Goal: Information Seeking & Learning: Learn about a topic

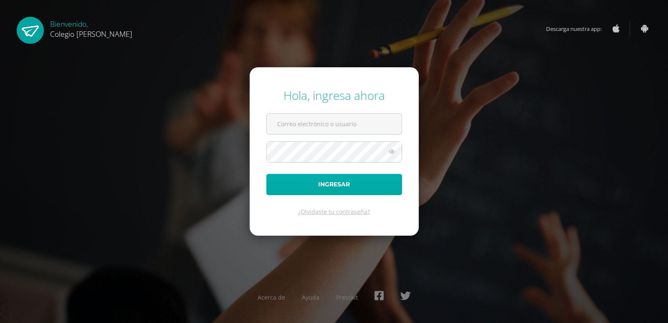
type input "COS02025111@osoriosandoval.edu.gt"
click at [329, 179] on button "Ingresar" at bounding box center [334, 184] width 136 height 21
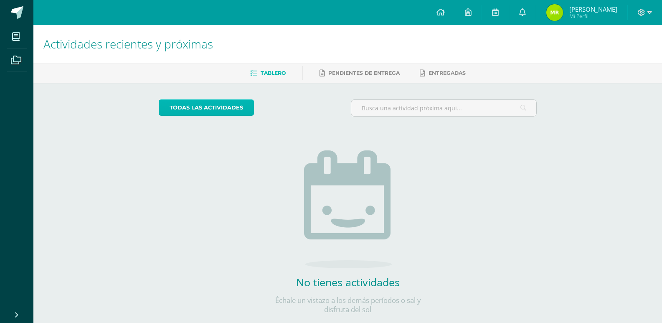
click at [193, 108] on link "todas las Actividades" at bounding box center [206, 107] width 95 height 16
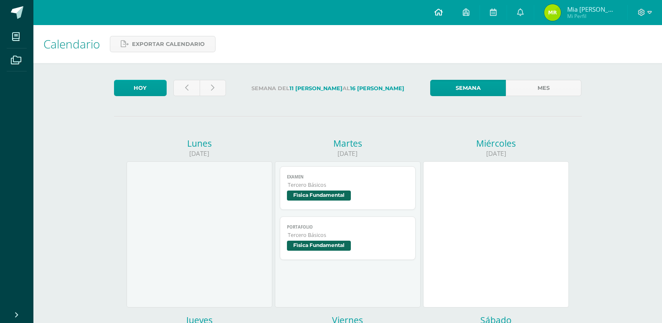
click at [443, 15] on icon at bounding box center [438, 12] width 8 height 8
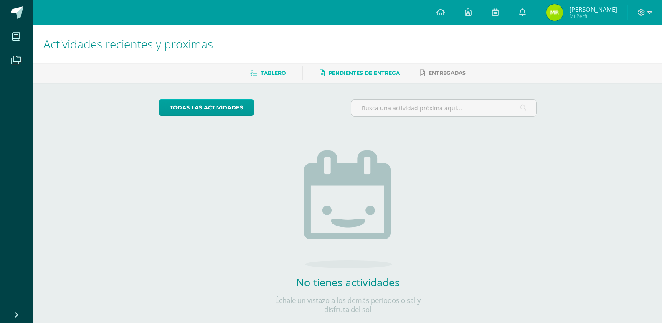
click at [351, 73] on span "Pendientes de entrega" at bounding box center [363, 73] width 71 height 6
click at [274, 68] on link "Tablero" at bounding box center [267, 72] width 35 height 13
click at [521, 7] on link at bounding box center [522, 12] width 27 height 25
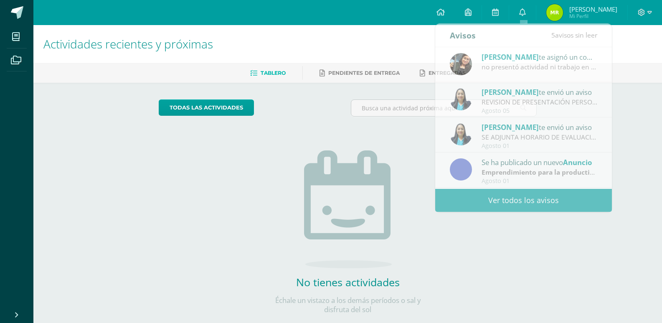
click at [583, 10] on span "Mia [PERSON_NAME] [PERSON_NAME]" at bounding box center [593, 9] width 48 height 8
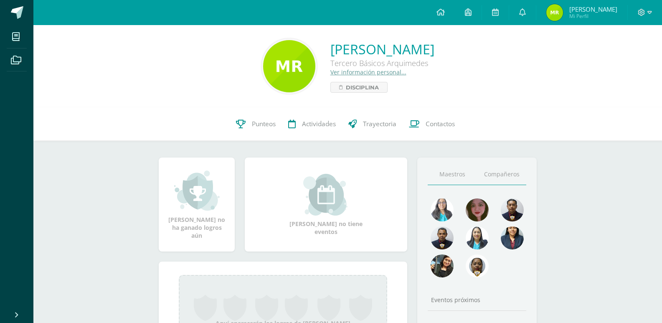
click at [504, 170] on link "Compañeros" at bounding box center [501, 174] width 49 height 21
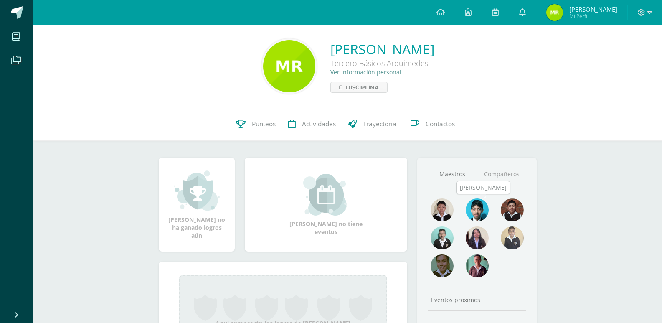
click at [482, 213] on img at bounding box center [477, 209] width 23 height 23
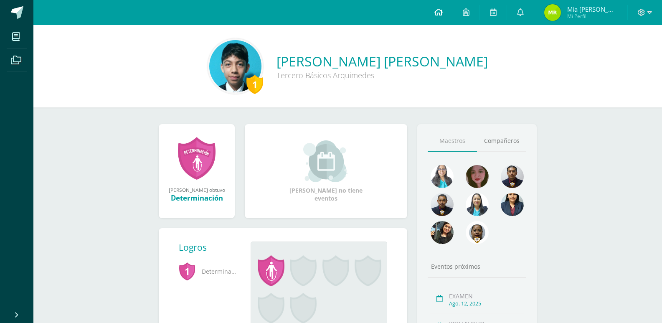
click at [443, 10] on icon at bounding box center [438, 12] width 8 height 8
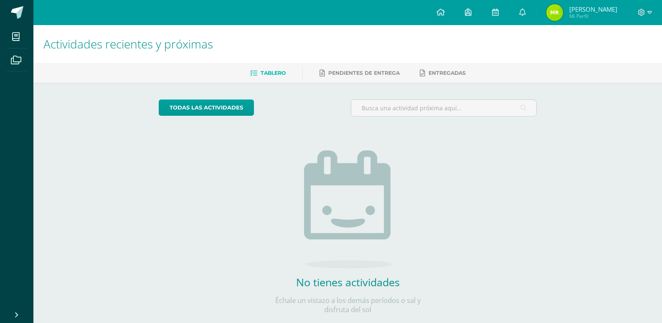
click at [563, 14] on img at bounding box center [554, 12] width 17 height 17
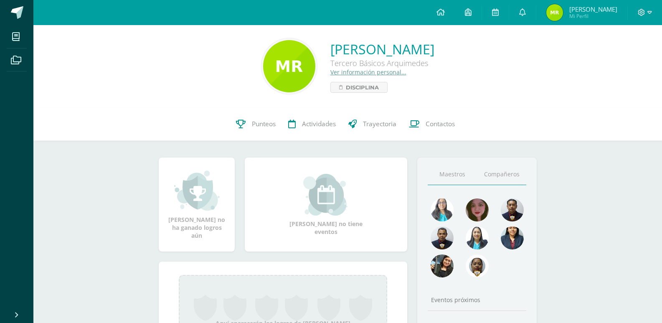
click at [499, 181] on link "Compañeros" at bounding box center [501, 174] width 49 height 21
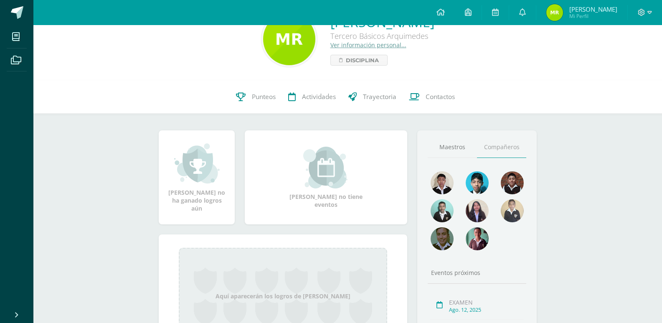
scroll to position [42, 0]
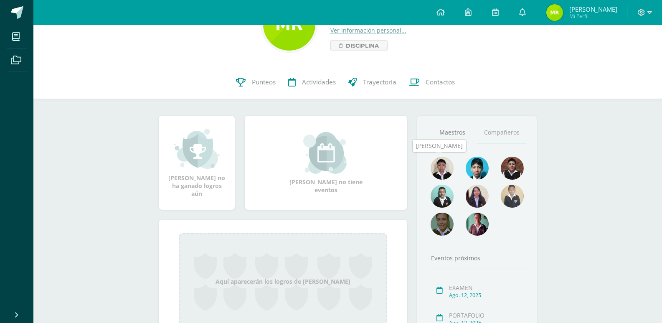
click at [438, 168] on img at bounding box center [441, 168] width 23 height 23
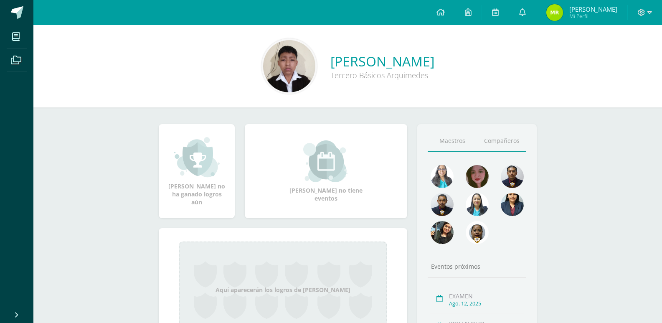
click at [505, 134] on link "Compañeros" at bounding box center [501, 140] width 49 height 21
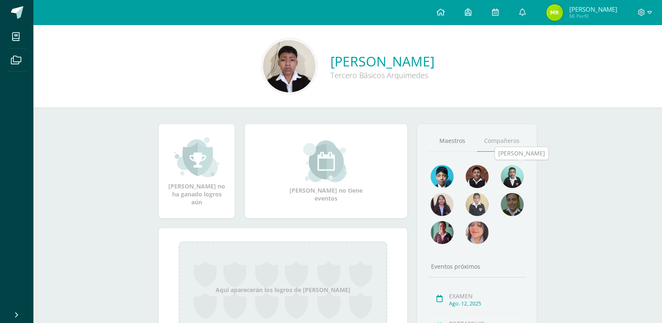
click at [511, 177] on img at bounding box center [512, 176] width 23 height 23
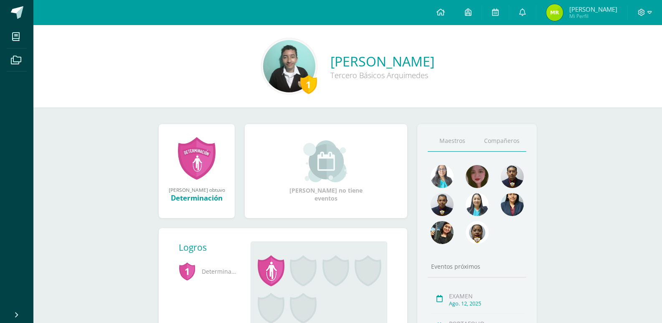
click at [509, 147] on link "Compañeros" at bounding box center [501, 140] width 49 height 21
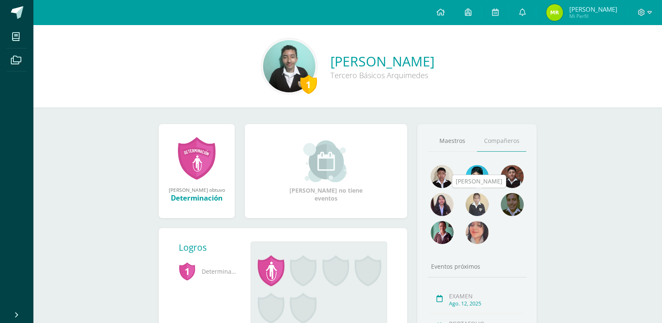
click at [476, 211] on img at bounding box center [477, 204] width 23 height 23
click at [474, 204] on img at bounding box center [477, 204] width 23 height 23
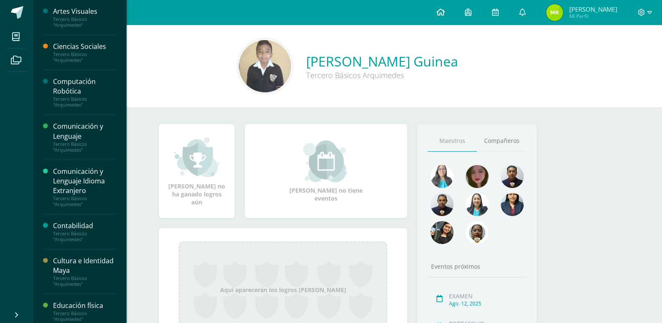
click at [439, 15] on icon at bounding box center [440, 12] width 8 height 8
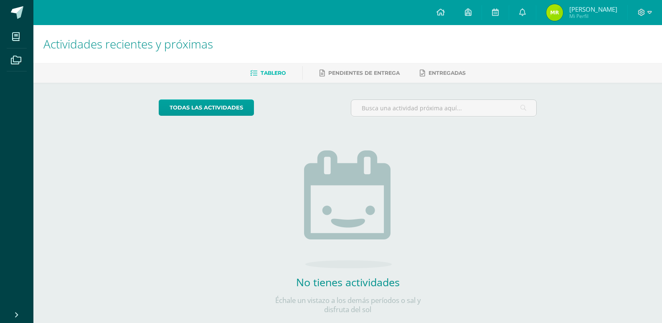
click at [439, 15] on icon at bounding box center [440, 12] width 8 height 8
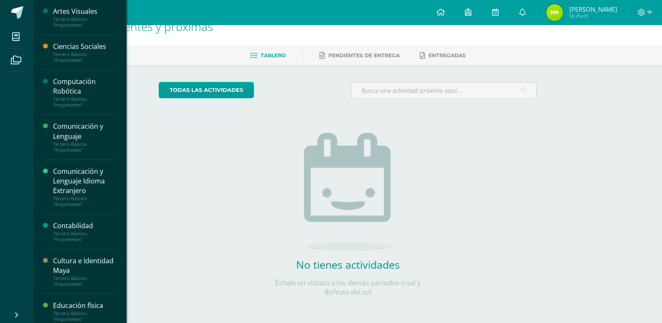
click at [93, 86] on div "Computación Robótica" at bounding box center [84, 86] width 63 height 19
click at [75, 87] on div "Computación Robótica" at bounding box center [84, 86] width 63 height 19
click at [71, 86] on div "Computación Robótica" at bounding box center [84, 86] width 63 height 19
click at [71, 85] on div "Computación Robótica" at bounding box center [84, 86] width 63 height 19
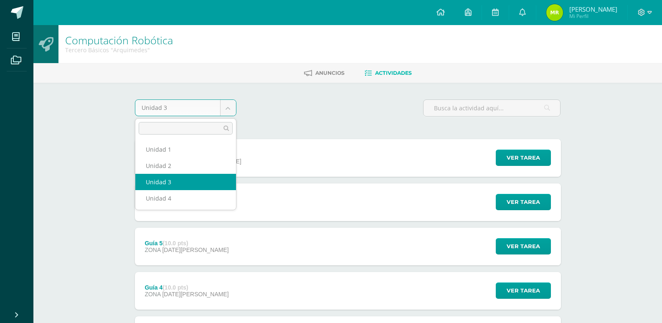
click at [184, 109] on body "Mis cursos Archivos Cerrar panel Artes Visuales Tercero Básicos "[PERSON_NAME]"…" at bounding box center [331, 271] width 662 height 542
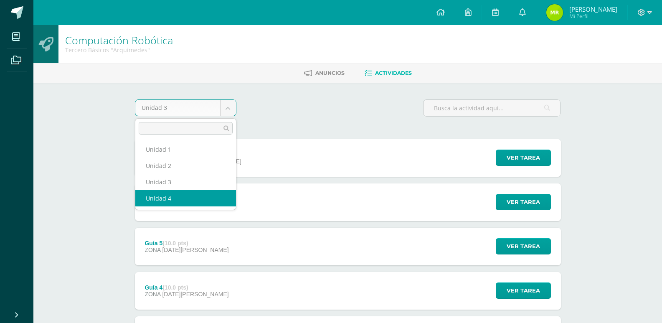
select select "Unidad 4"
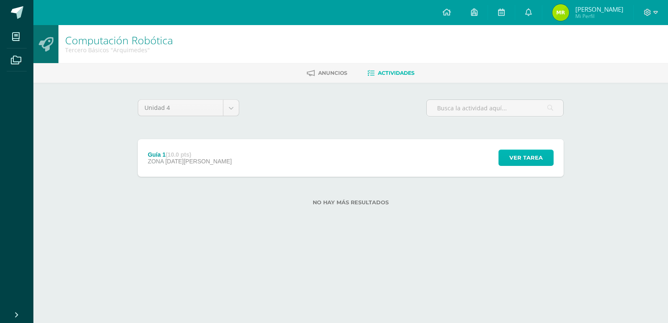
click at [535, 164] on span "Ver tarea" at bounding box center [525, 157] width 33 height 15
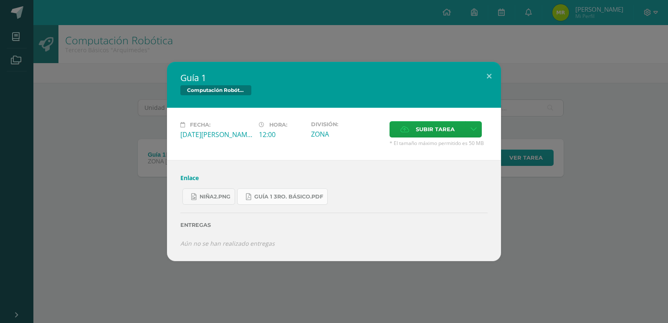
click at [283, 196] on span "Guía 1 3ro. Básico.pdf" at bounding box center [288, 196] width 69 height 7
click at [230, 198] on span "niña2.png" at bounding box center [215, 196] width 31 height 7
click at [488, 72] on button at bounding box center [489, 76] width 24 height 28
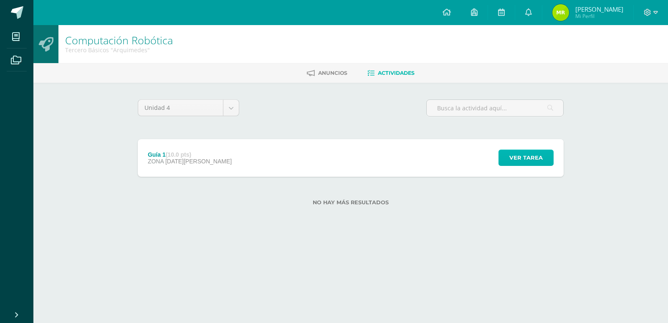
click at [530, 156] on span "Ver tarea" at bounding box center [525, 157] width 33 height 15
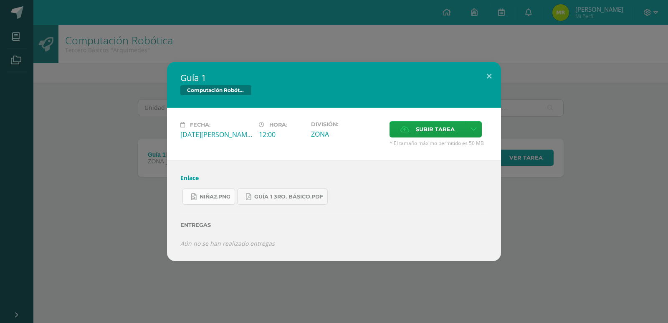
click at [212, 194] on span "niña2.png" at bounding box center [215, 196] width 31 height 7
click at [312, 193] on span "Guía 1 3ro. Básico.pdf" at bounding box center [288, 196] width 69 height 7
click at [46, 182] on div "Guía 1 Computación Robótica Fecha: [DATE][PERSON_NAME] Hora: 12:00 División: ZO…" at bounding box center [333, 161] width 661 height 199
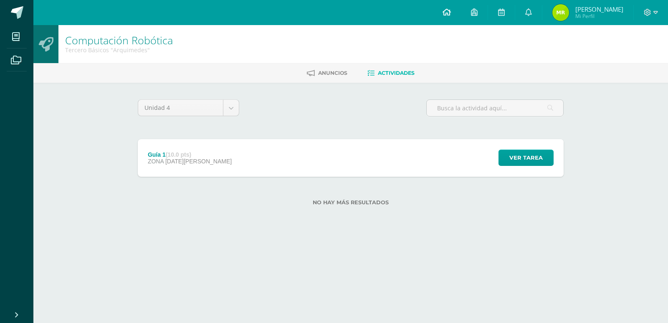
click at [442, 10] on link at bounding box center [447, 12] width 28 height 25
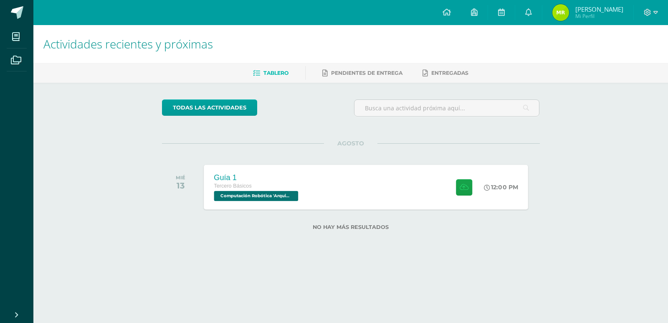
click at [315, 187] on div "Guía 1 Tercero Básicos Computación Robótica 'Arquimedes' 12:00 PM Guía 1 Comput…" at bounding box center [366, 186] width 324 height 45
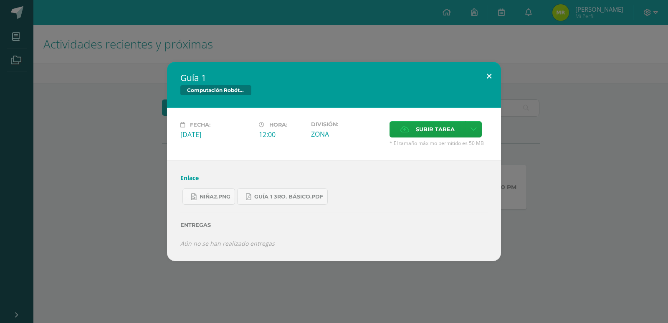
click at [487, 77] on button at bounding box center [489, 76] width 24 height 28
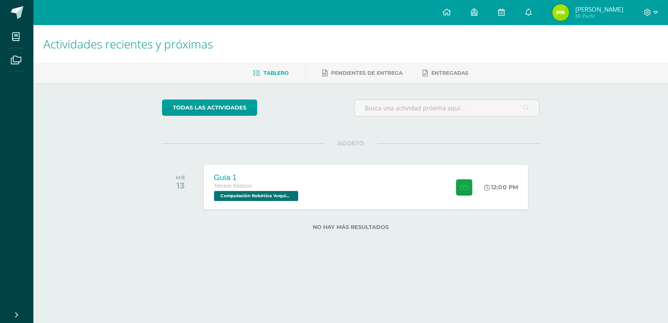
click at [339, 197] on div "Guía 1 Tercero Básicos Computación Robótica 'Arquimedes' 12:00 PM Guía 1 Comput…" at bounding box center [366, 186] width 324 height 45
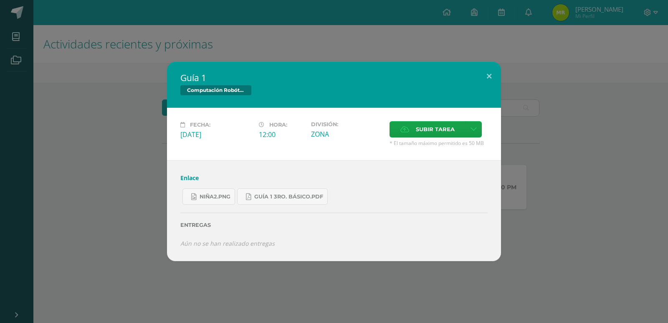
click at [250, 257] on div "Enlace niña2.png Guía 1 3ro. Básico.pdf Entregas Aún no se han realizado entreg…" at bounding box center [334, 210] width 334 height 101
click at [288, 192] on link "Guía 1 3ro. Básico.pdf" at bounding box center [282, 196] width 91 height 16
click at [191, 179] on link "Enlace" at bounding box center [189, 178] width 18 height 8
